Goal: Information Seeking & Learning: Check status

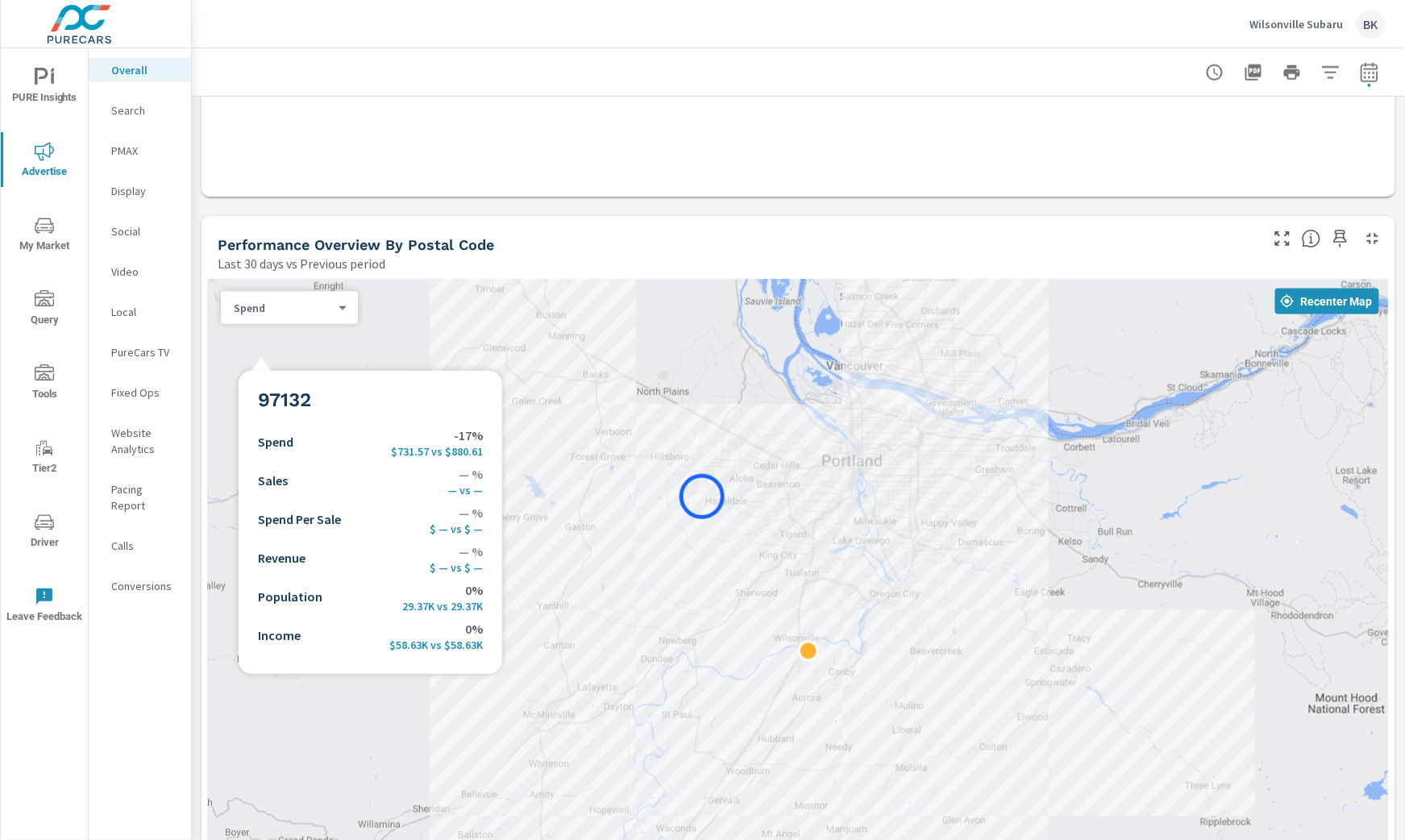
scroll to position [734, 0]
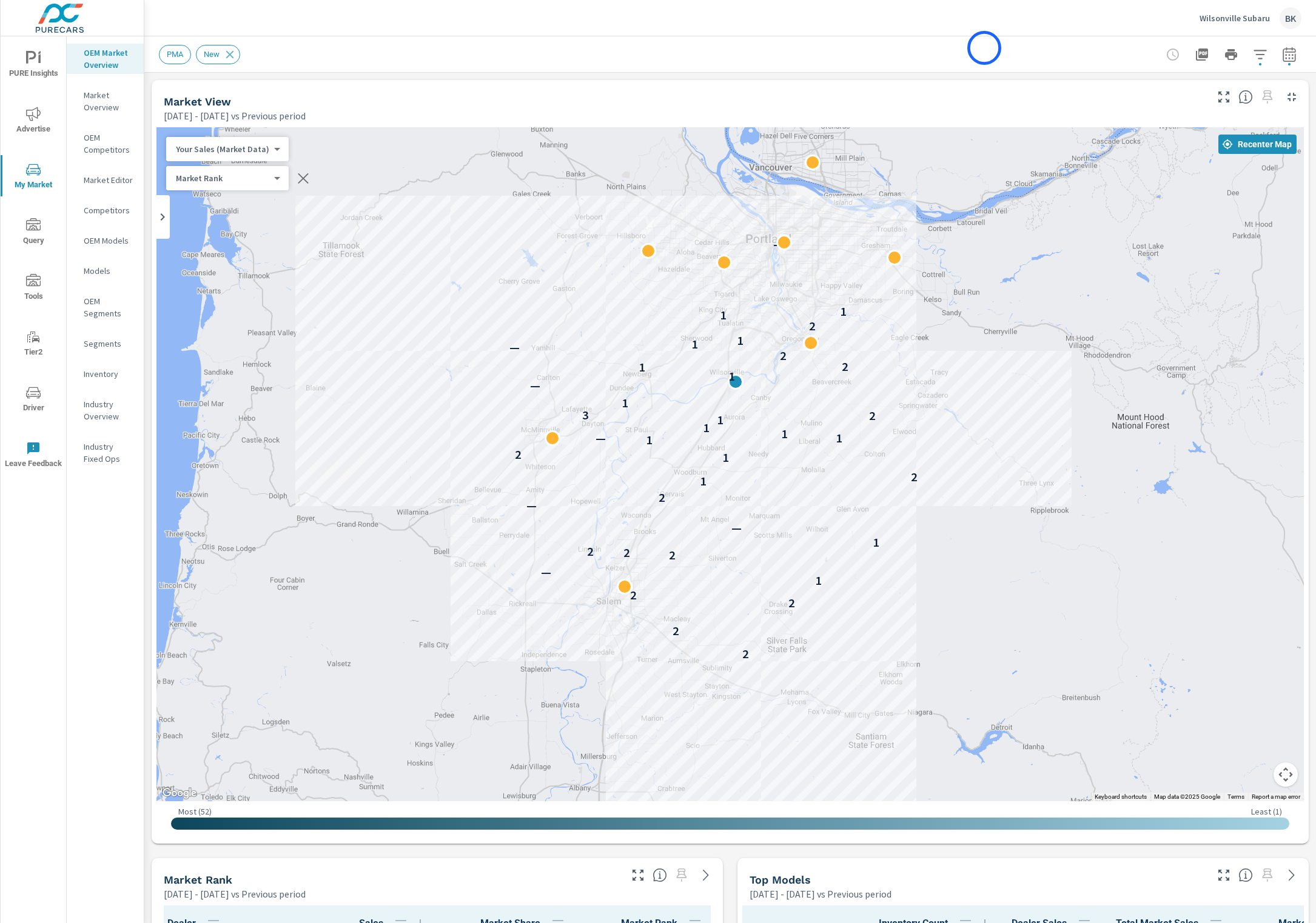
scroll to position [1, 0]
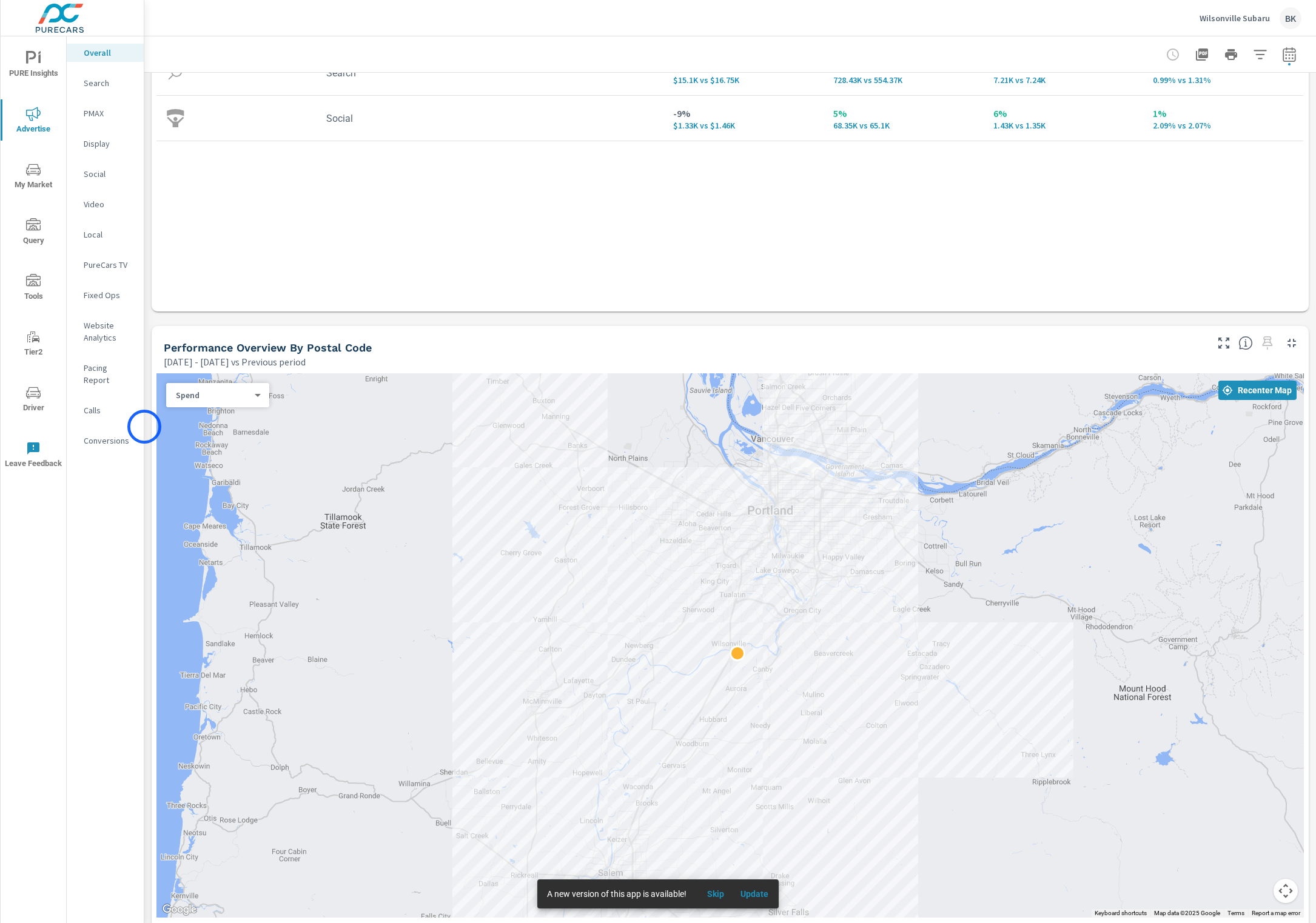
scroll to position [206, 0]
